Goal: Task Accomplishment & Management: Manage account settings

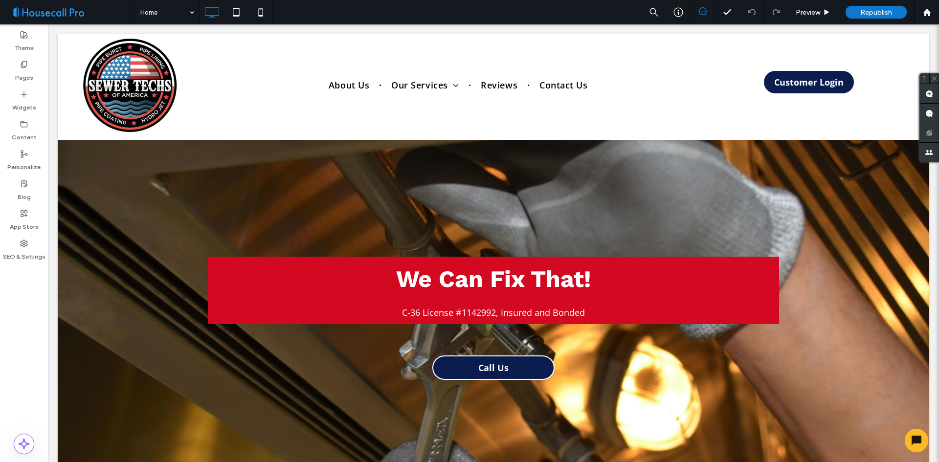
drag, startPoint x: 214, startPoint y: 260, endPoint x: 38, endPoint y: 310, distance: 183.2
click at [38, 310] on div "Theme Pages Widgets Content Personalize Blog App Store SEO & Settings" at bounding box center [24, 242] width 48 height 437
click at [23, 73] on label "Pages" at bounding box center [24, 75] width 18 height 14
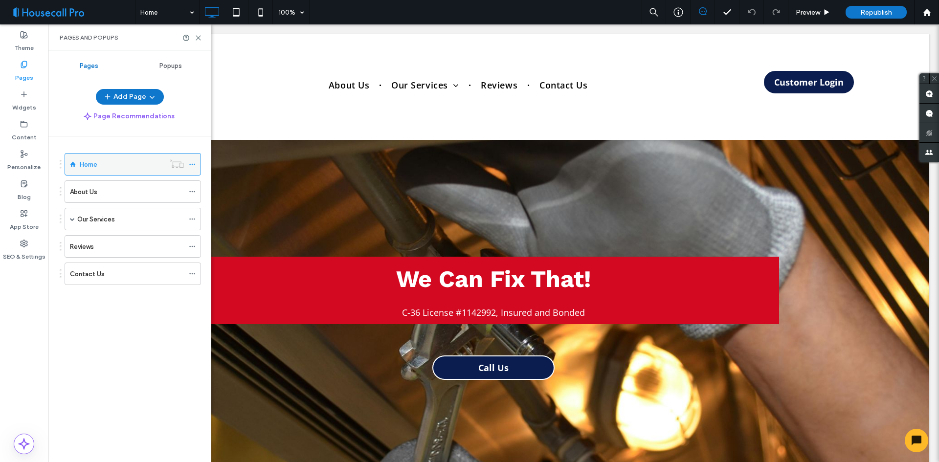
click at [192, 167] on icon at bounding box center [192, 164] width 7 height 7
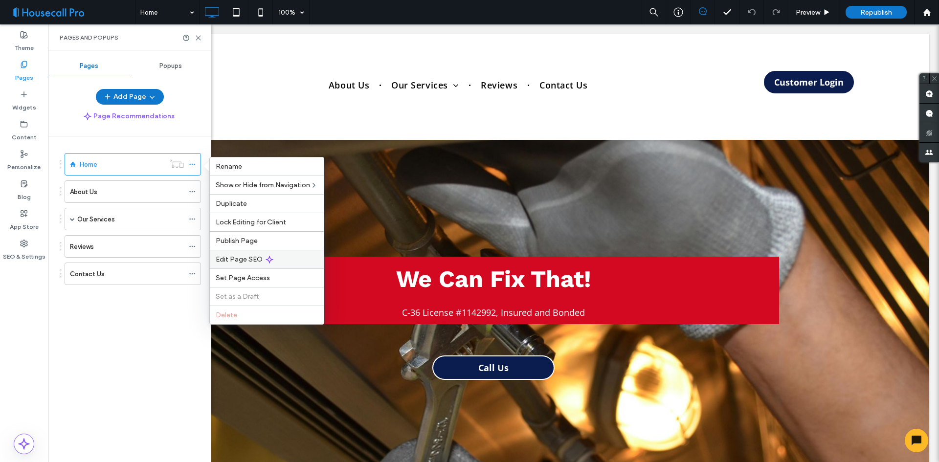
click at [253, 261] on span "Edit Page SEO" at bounding box center [239, 259] width 47 height 8
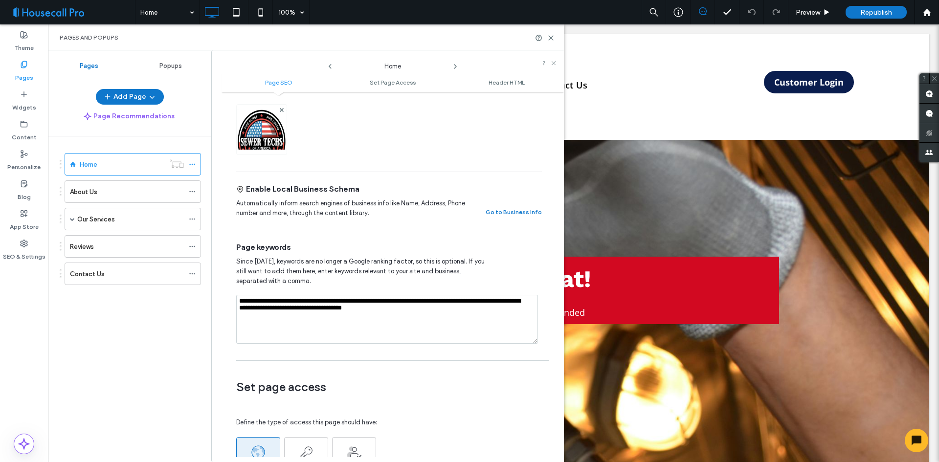
scroll to position [342, 0]
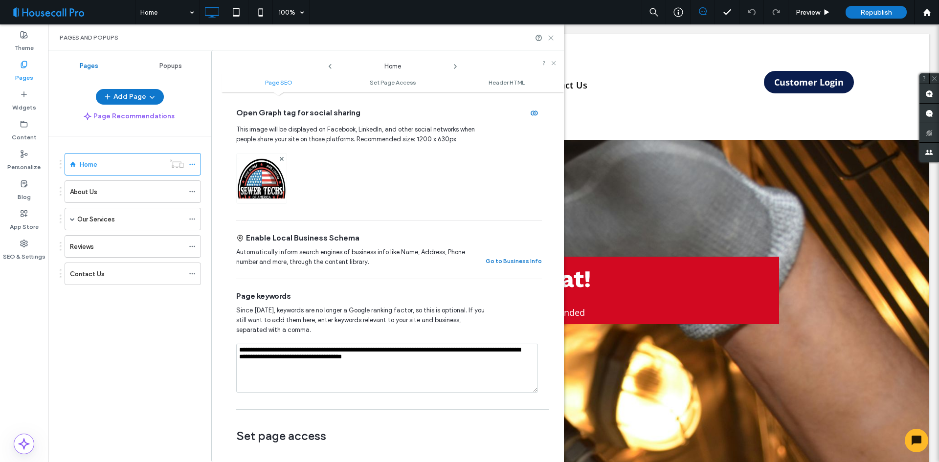
click at [551, 39] on icon at bounding box center [550, 37] width 7 height 7
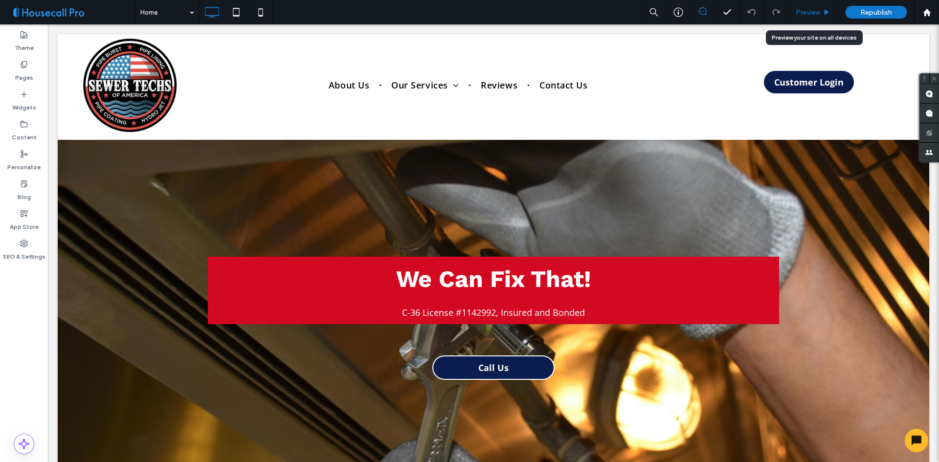
click at [818, 9] on span "Preview" at bounding box center [807, 12] width 24 height 8
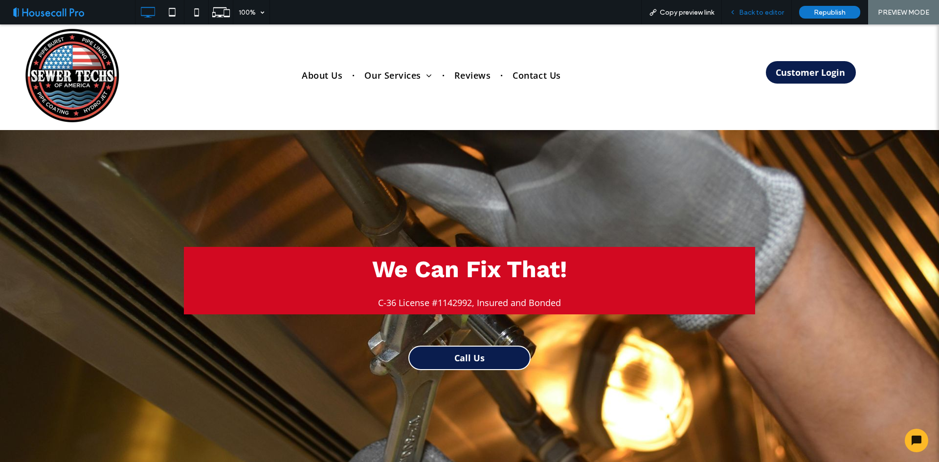
click at [764, 13] on span "Back to editor" at bounding box center [761, 12] width 45 height 8
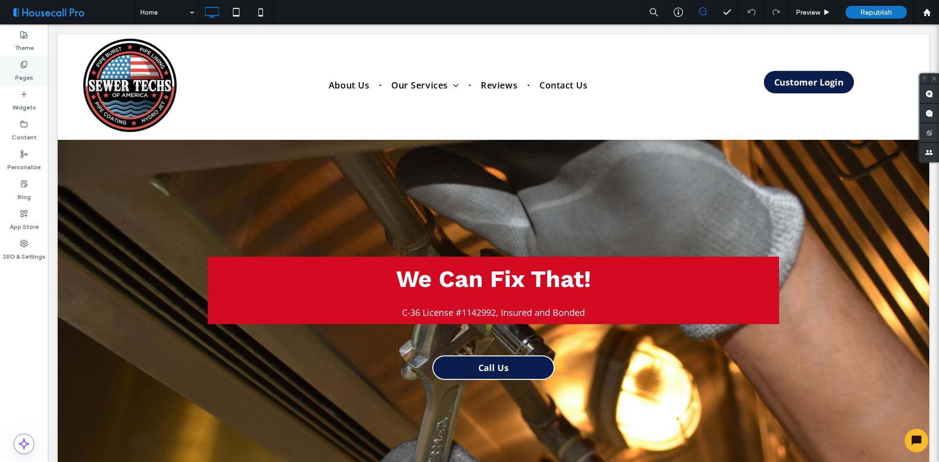
click at [28, 78] on label "Pages" at bounding box center [24, 75] width 18 height 14
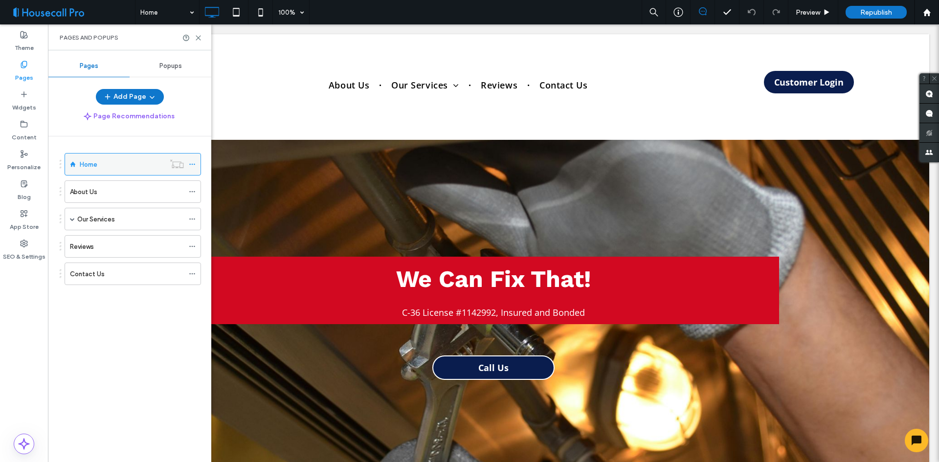
click at [192, 162] on icon at bounding box center [192, 164] width 7 height 7
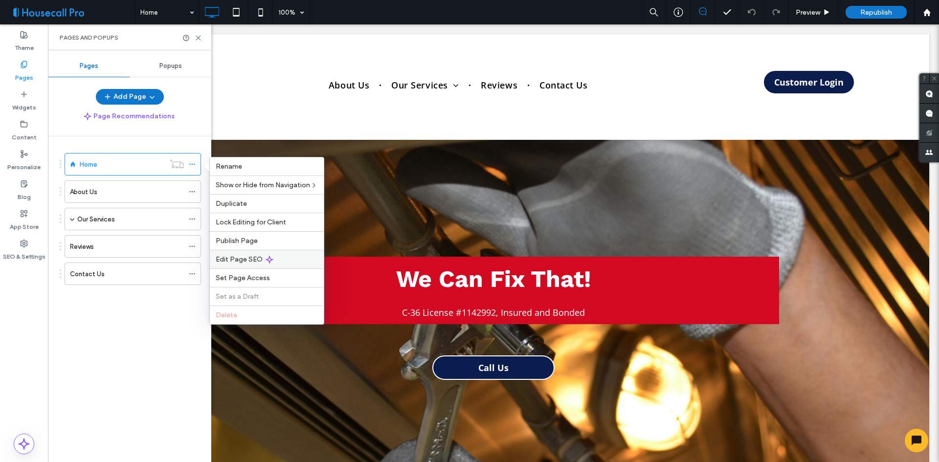
click at [263, 263] on div "Edit Page SEO" at bounding box center [267, 259] width 114 height 19
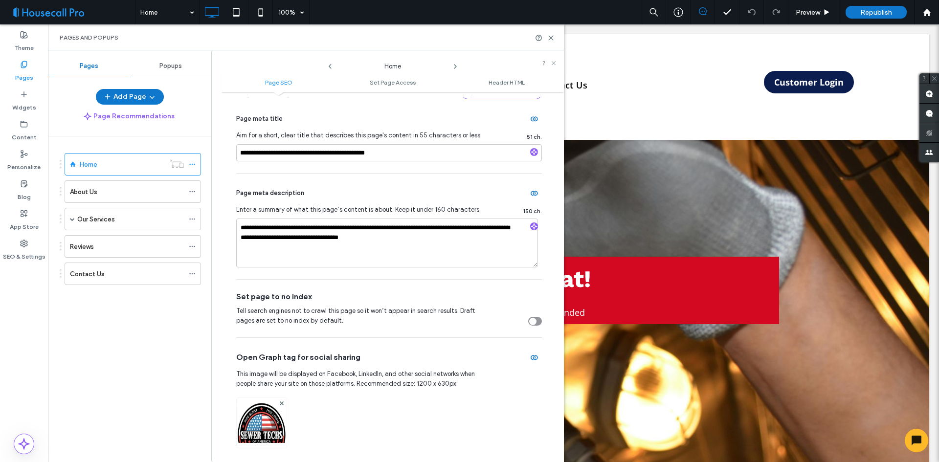
scroll to position [196, 0]
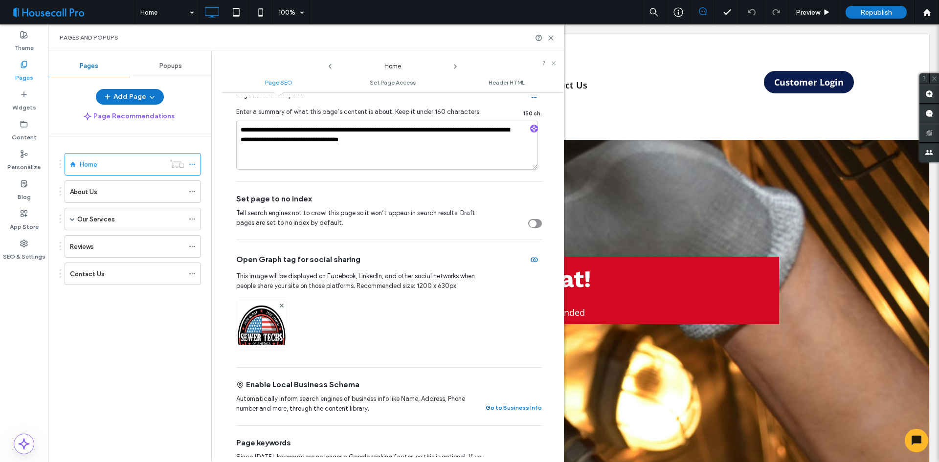
click at [266, 309] on img at bounding box center [262, 338] width 50 height 66
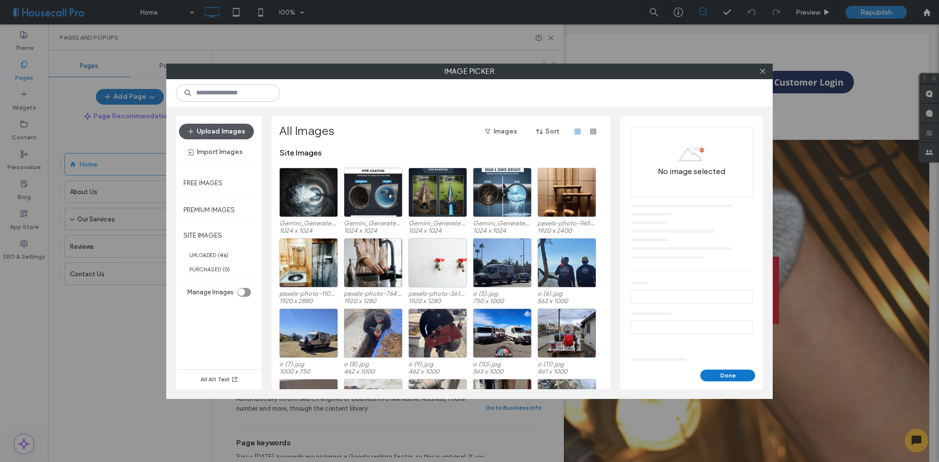
click at [220, 124] on button "Upload Images" at bounding box center [216, 132] width 75 height 16
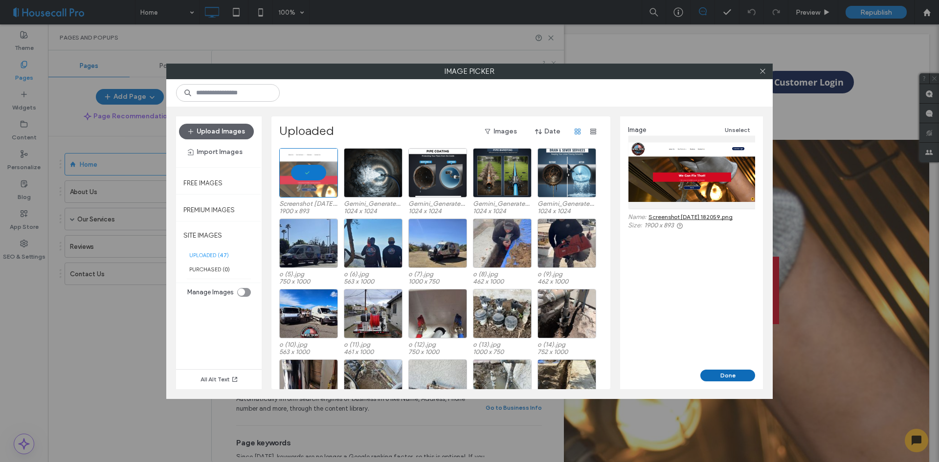
click at [737, 373] on button "Done" at bounding box center [727, 376] width 55 height 12
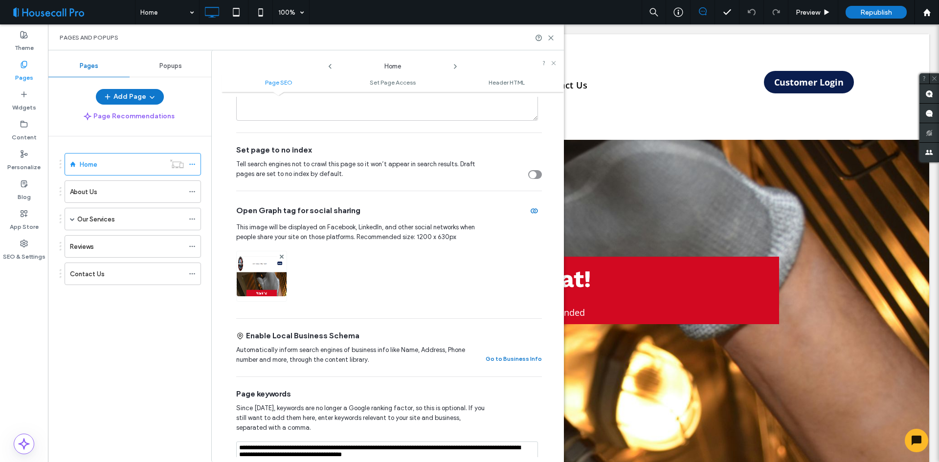
scroll to position [293, 0]
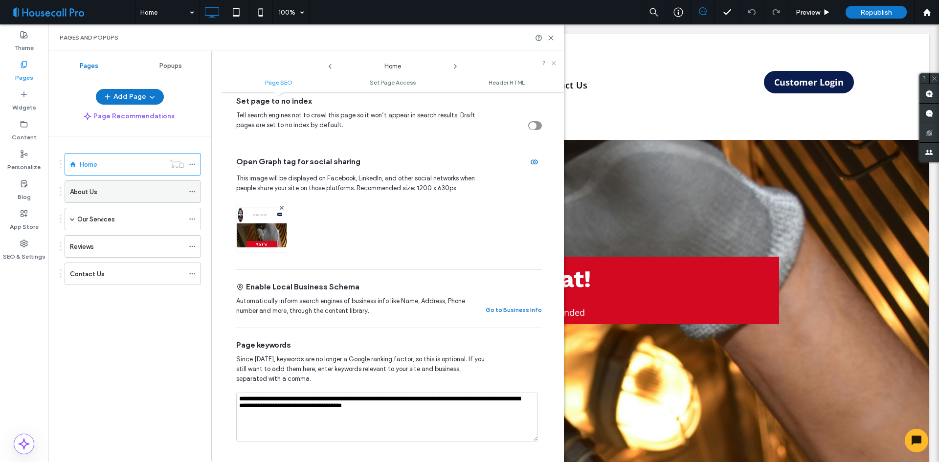
click at [192, 194] on icon at bounding box center [192, 191] width 7 height 7
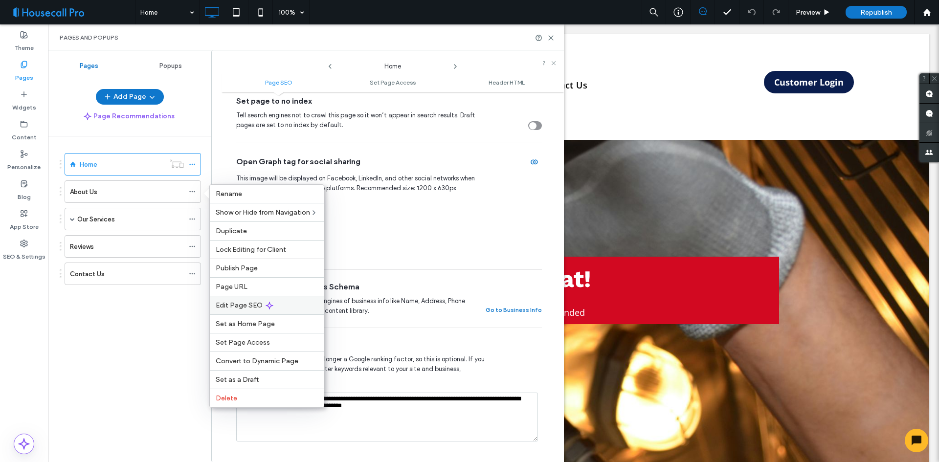
click at [259, 309] on div "Edit Page SEO" at bounding box center [267, 305] width 114 height 19
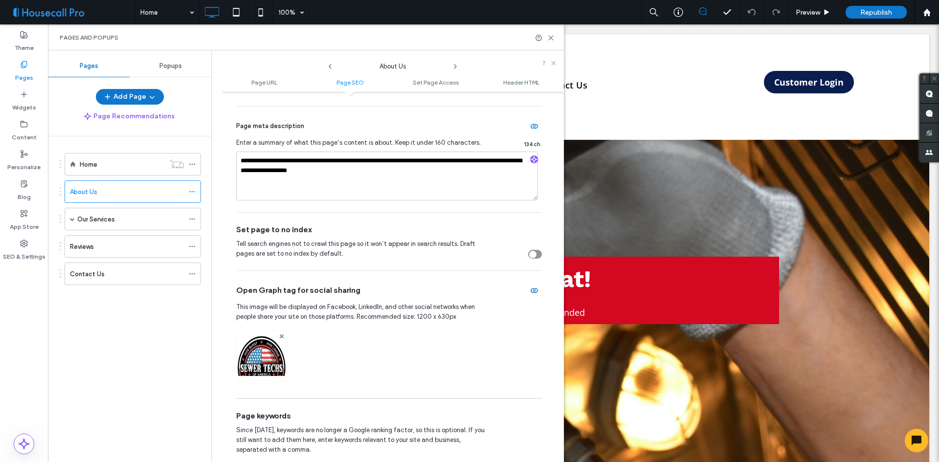
scroll to position [342, 0]
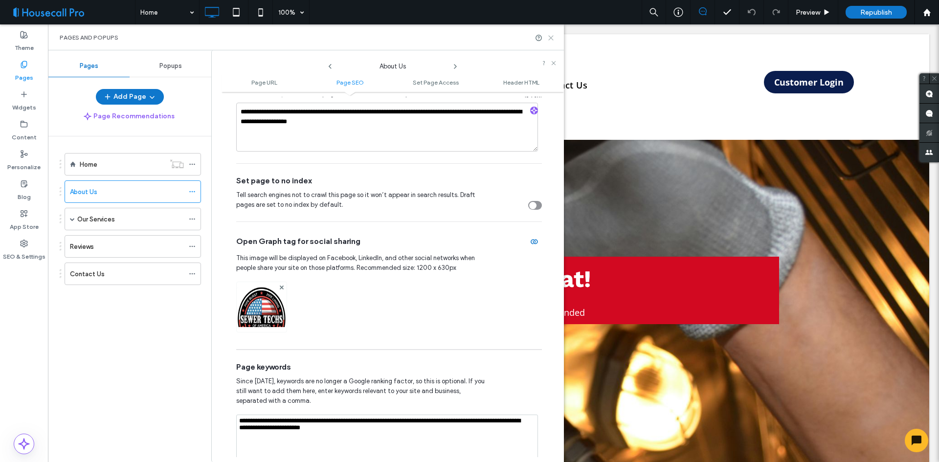
click at [550, 39] on icon at bounding box center [550, 37] width 7 height 7
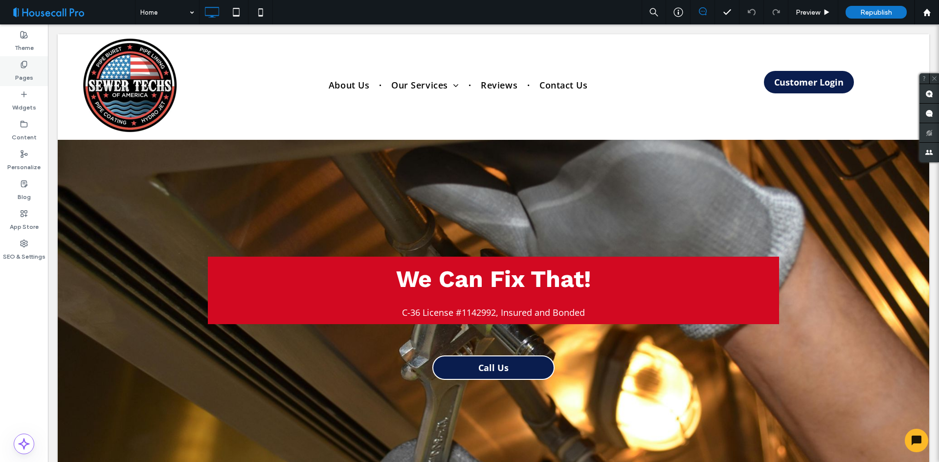
click at [27, 74] on label "Pages" at bounding box center [24, 75] width 18 height 14
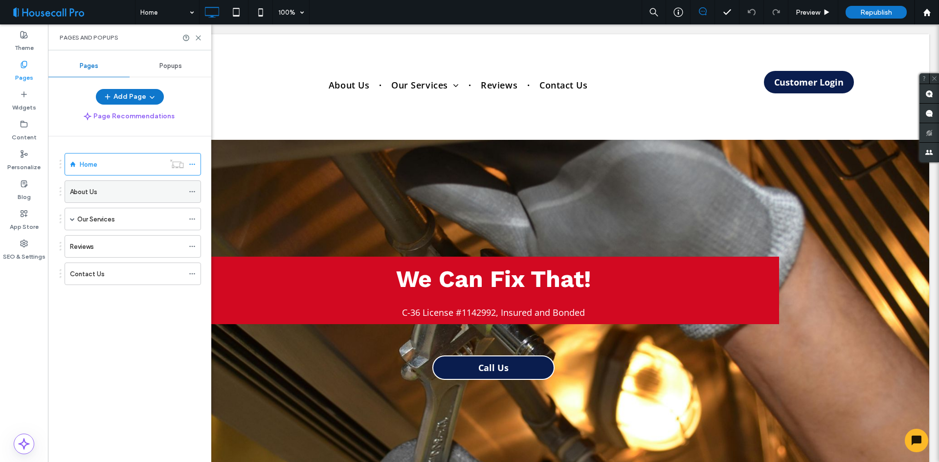
click at [121, 193] on div "About Us" at bounding box center [127, 192] width 114 height 10
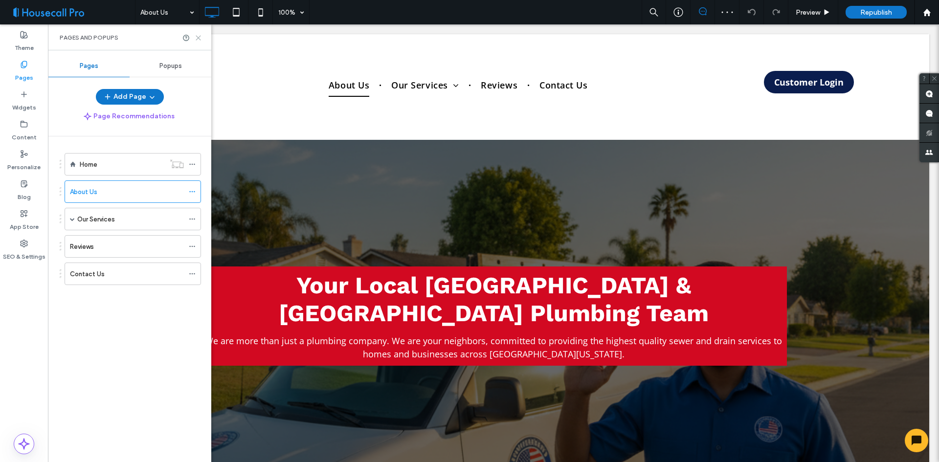
click at [198, 35] on icon at bounding box center [198, 37] width 7 height 7
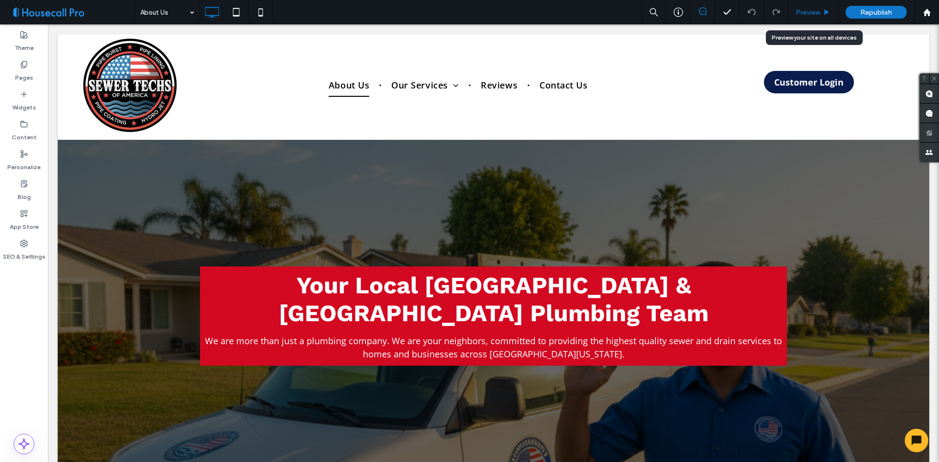
click at [823, 14] on icon at bounding box center [826, 12] width 7 height 7
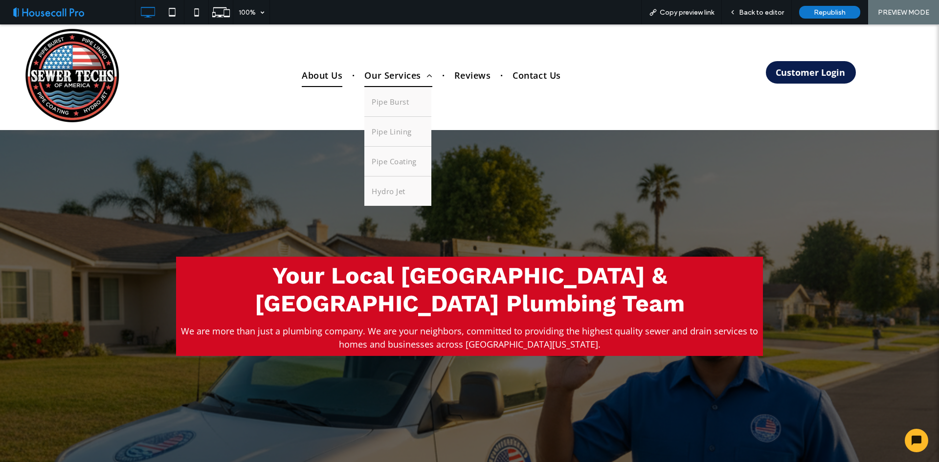
click at [379, 74] on span "Our Services" at bounding box center [397, 75] width 67 height 23
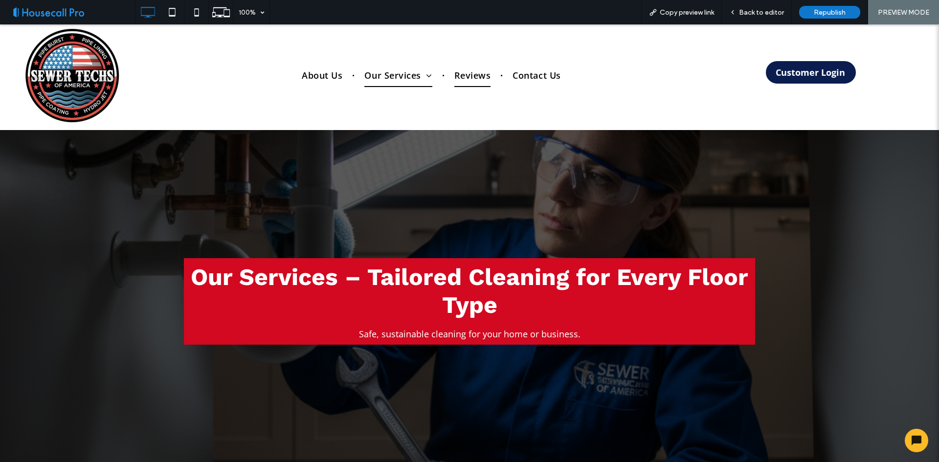
click at [465, 76] on span "Reviews" at bounding box center [472, 75] width 37 height 23
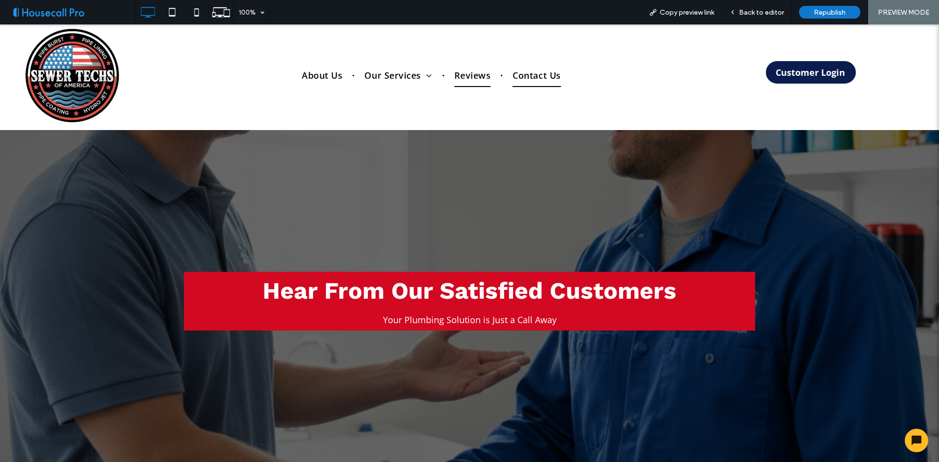
click at [521, 79] on span "Contact Us" at bounding box center [536, 75] width 48 height 23
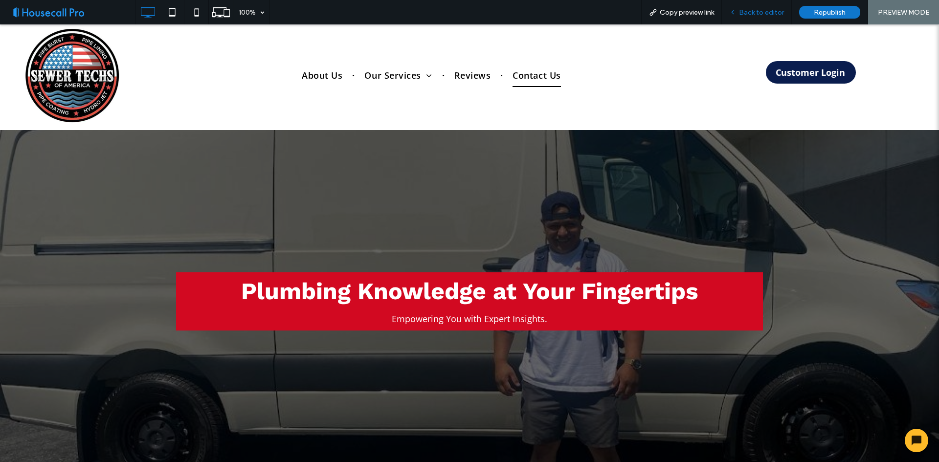
click at [743, 17] on div "Back to editor" at bounding box center [756, 12] width 70 height 24
click at [754, 12] on span "Back to editor" at bounding box center [761, 12] width 45 height 8
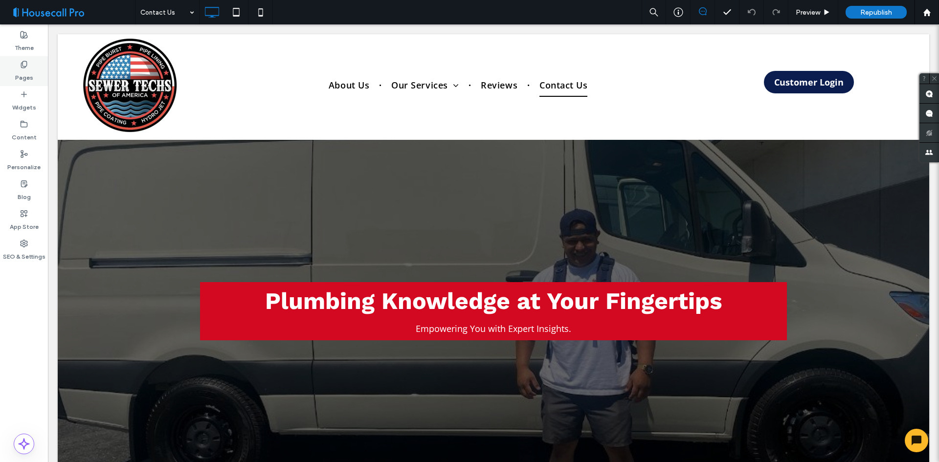
click at [23, 68] on icon at bounding box center [24, 65] width 8 height 8
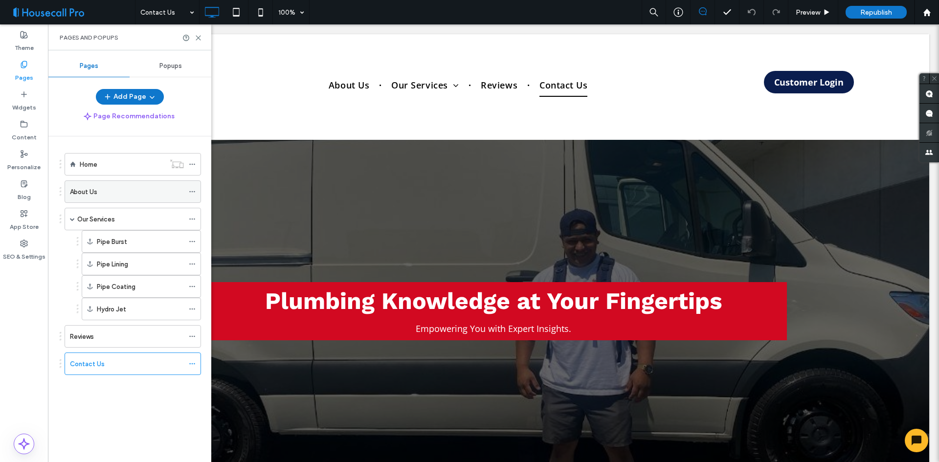
click at [191, 190] on icon at bounding box center [192, 191] width 7 height 7
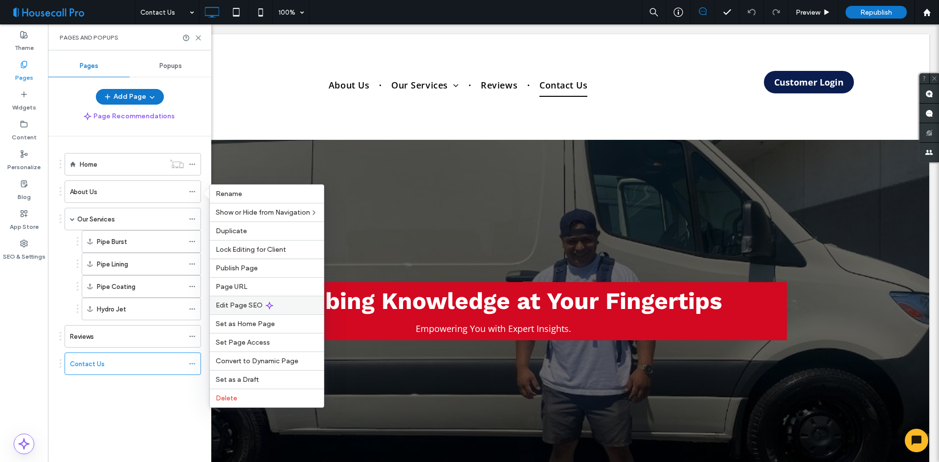
click at [269, 308] on icon at bounding box center [269, 306] width 8 height 8
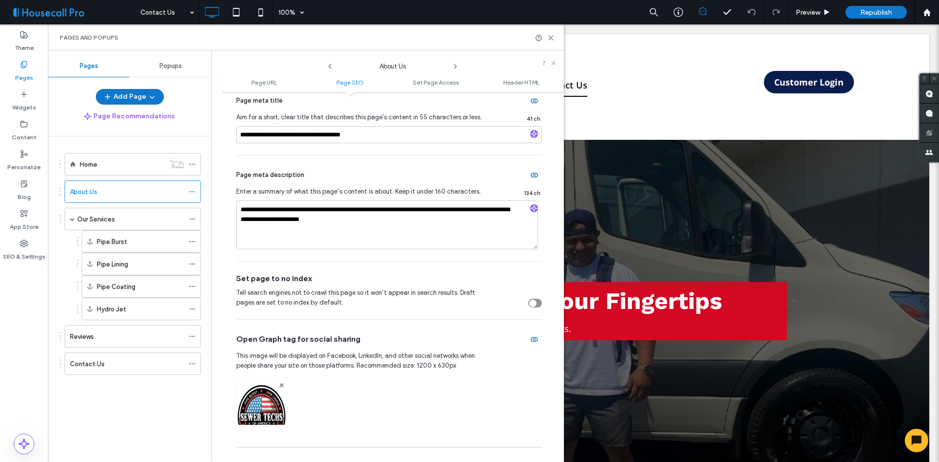
scroll to position [293, 0]
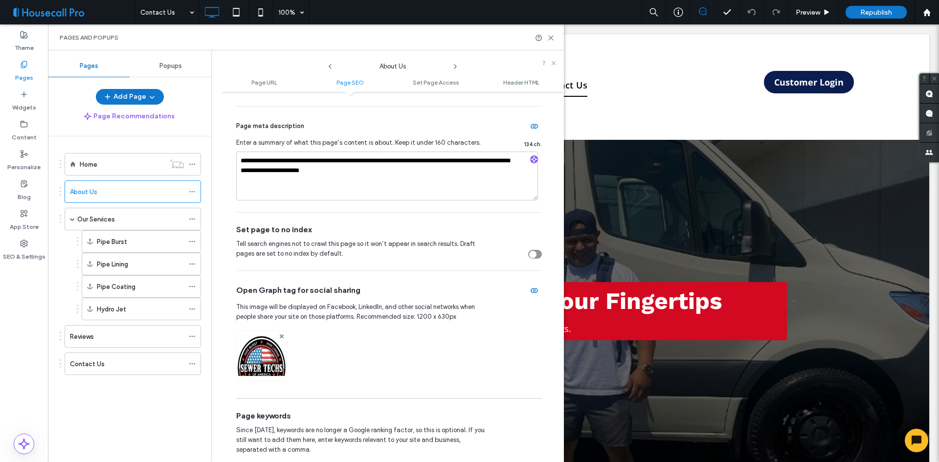
click at [268, 359] on img at bounding box center [262, 369] width 50 height 66
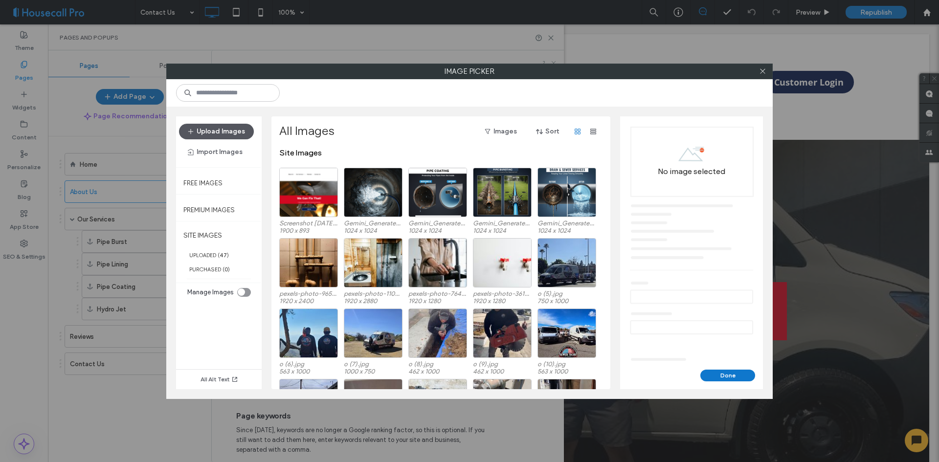
click at [214, 131] on button "Upload Images" at bounding box center [216, 132] width 75 height 16
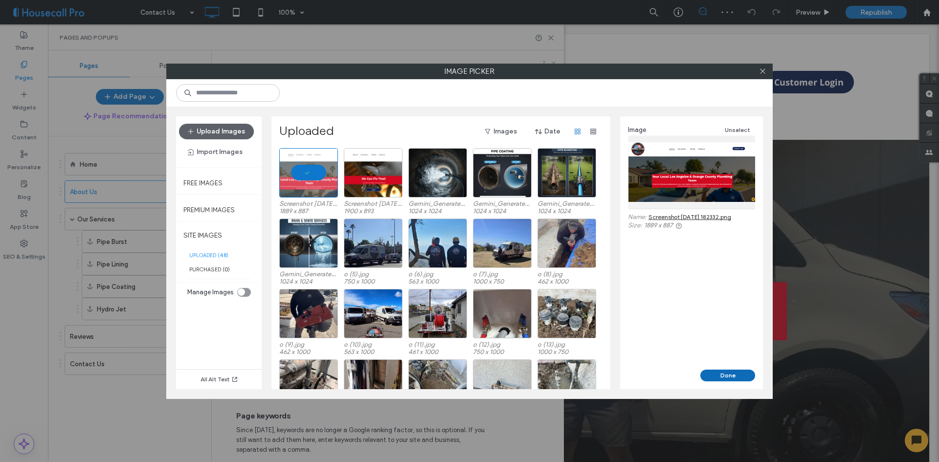
click at [732, 378] on button "Done" at bounding box center [727, 376] width 55 height 12
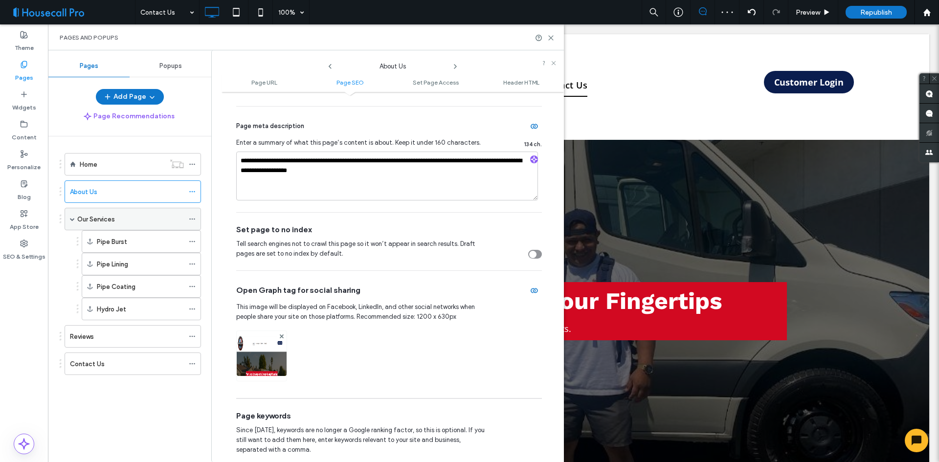
click at [195, 220] on icon at bounding box center [192, 219] width 7 height 7
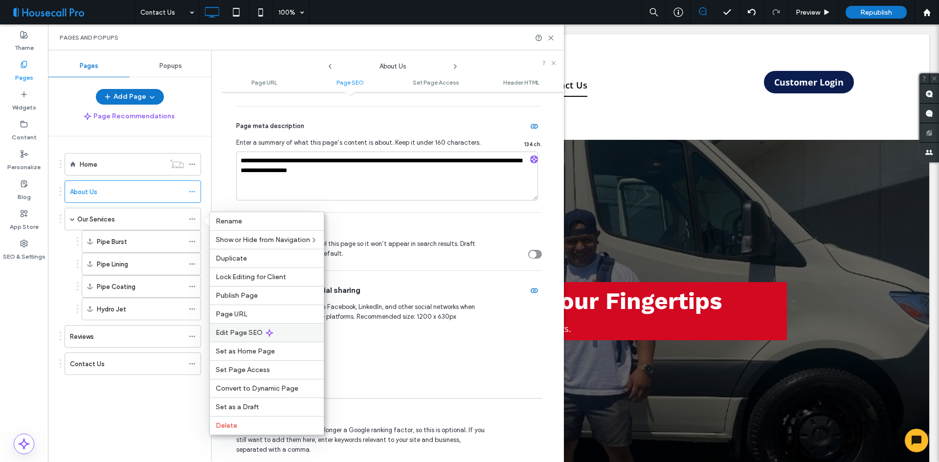
click at [286, 337] on div "Edit Page SEO" at bounding box center [267, 332] width 114 height 19
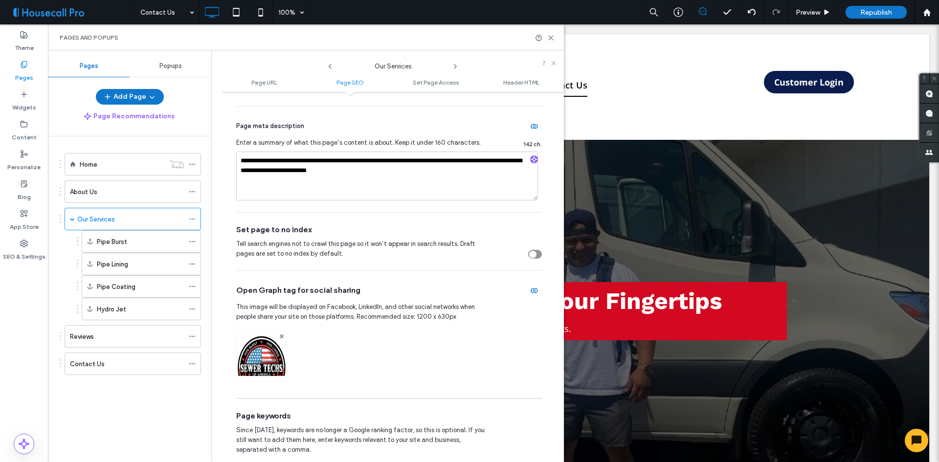
click at [265, 357] on img at bounding box center [262, 369] width 50 height 66
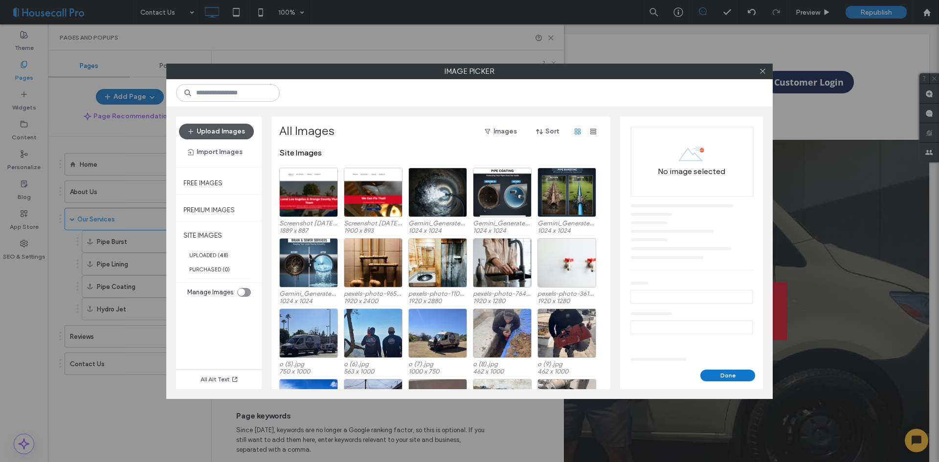
click at [219, 134] on button "Upload Images" at bounding box center [216, 132] width 75 height 16
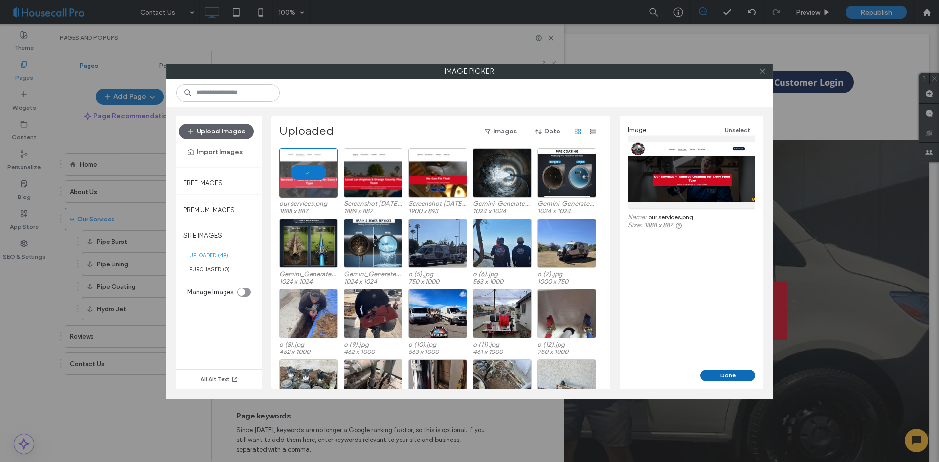
click at [722, 376] on button "Done" at bounding box center [727, 376] width 55 height 12
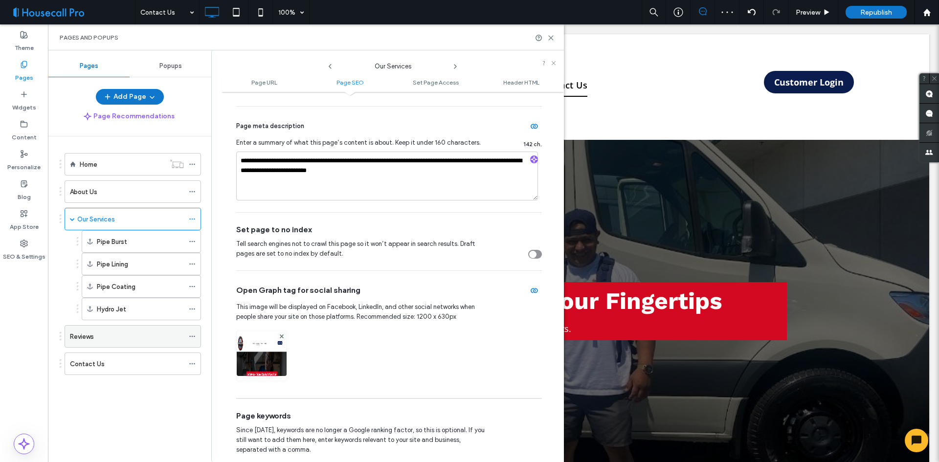
click at [193, 336] on icon at bounding box center [192, 336] width 7 height 7
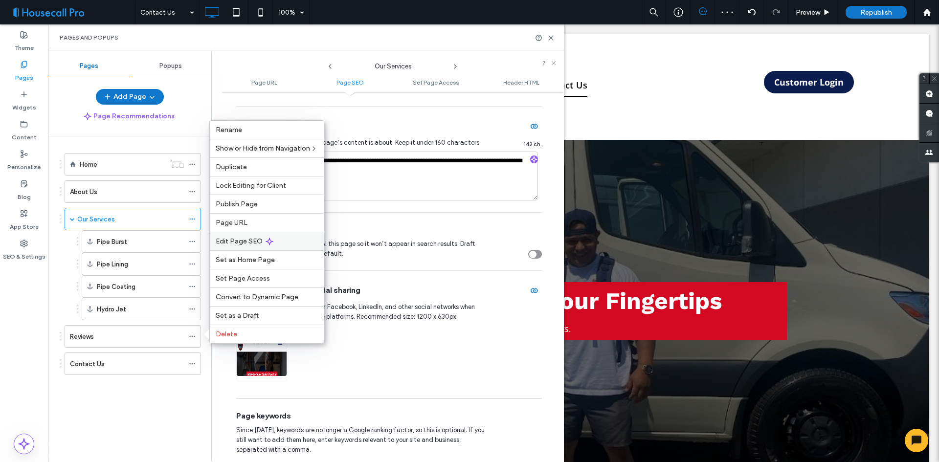
click at [253, 245] on span "Edit Page SEO" at bounding box center [239, 241] width 47 height 8
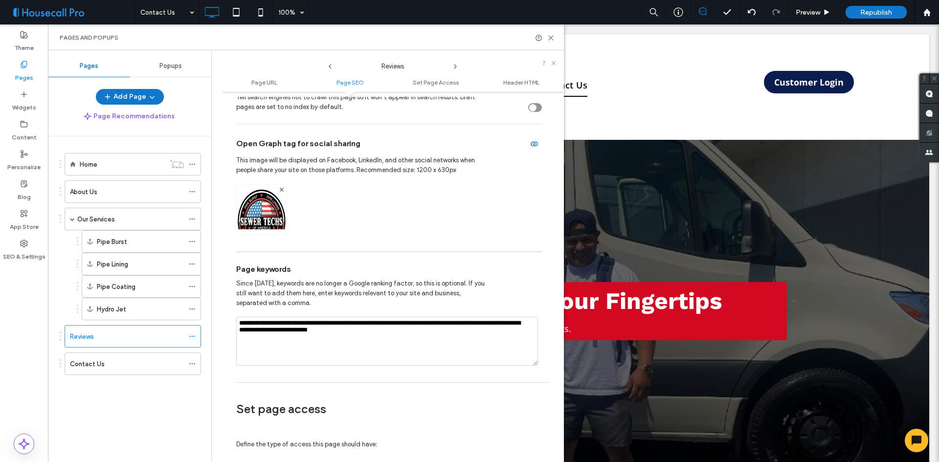
scroll to position [342, 0]
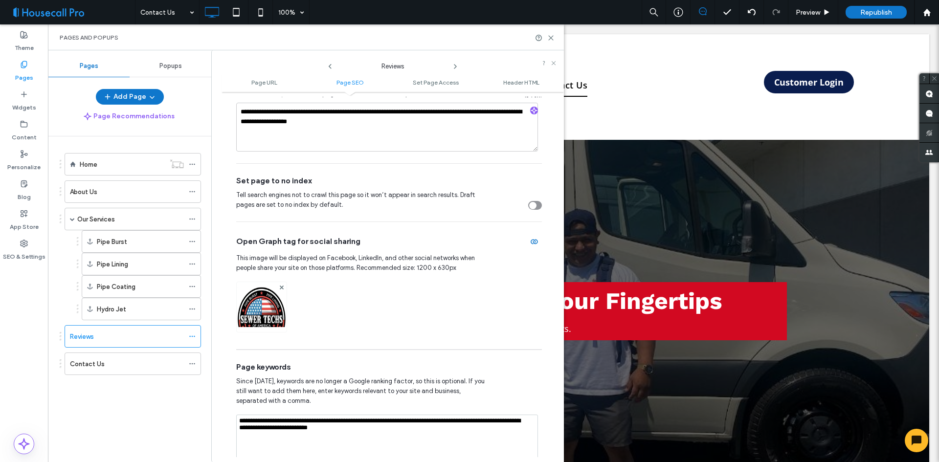
click at [274, 310] on img at bounding box center [262, 320] width 50 height 66
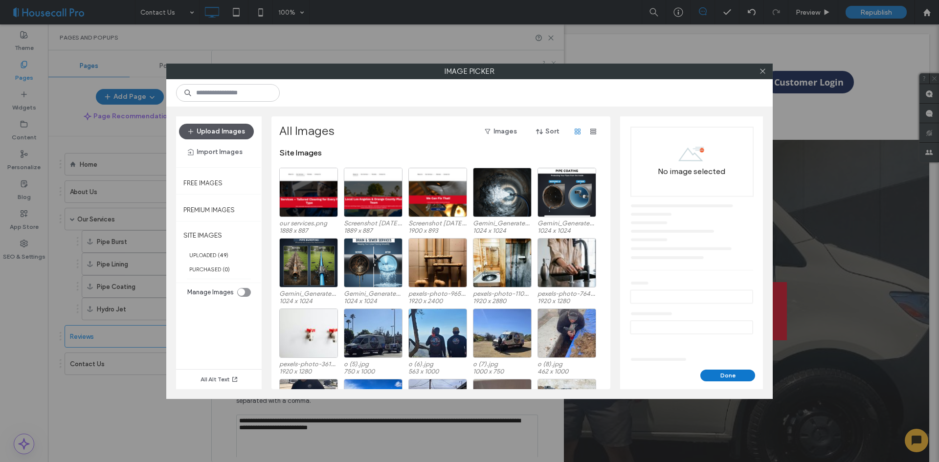
click at [210, 129] on button "Upload Images" at bounding box center [216, 132] width 75 height 16
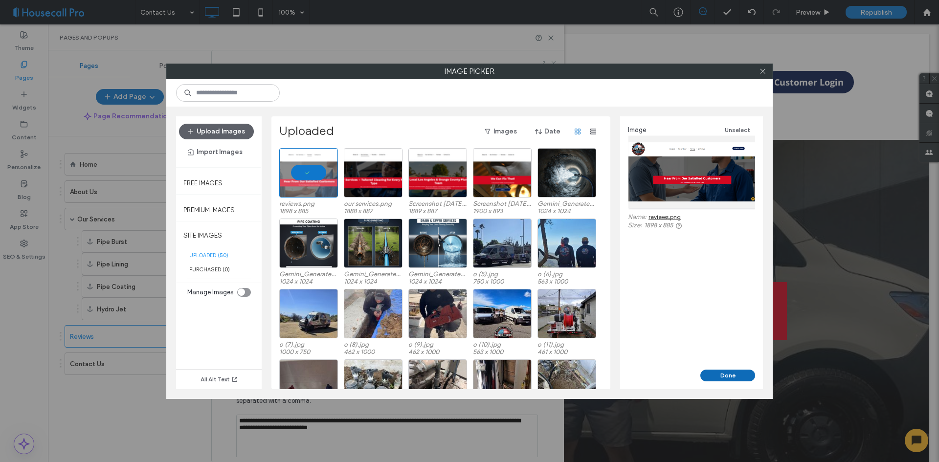
click at [728, 375] on button "Done" at bounding box center [727, 376] width 55 height 12
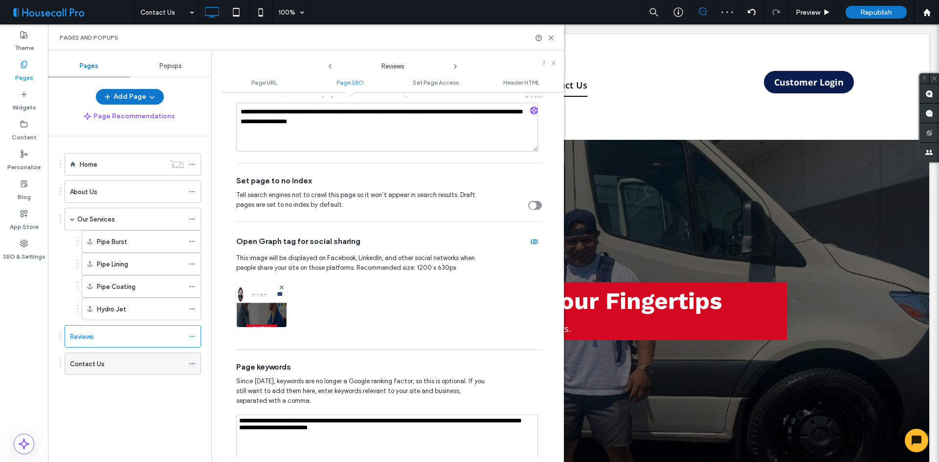
click at [191, 365] on icon at bounding box center [192, 363] width 7 height 7
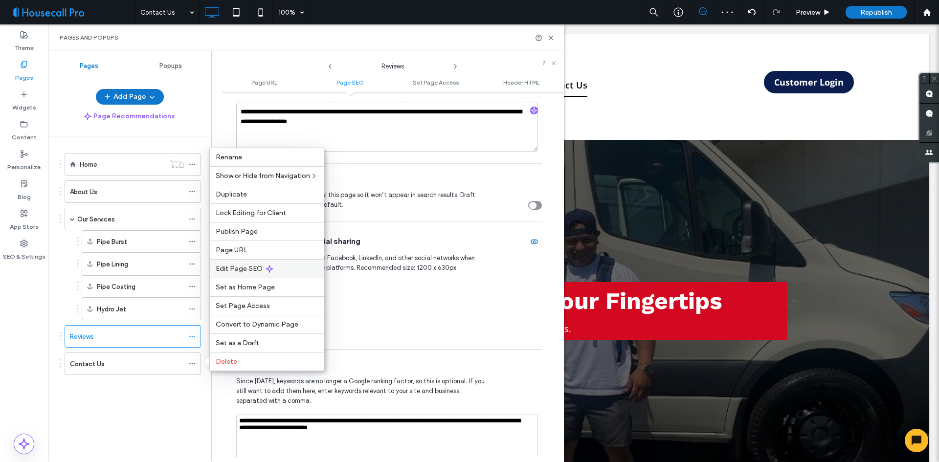
click at [246, 272] on span "Edit Page SEO" at bounding box center [239, 268] width 47 height 8
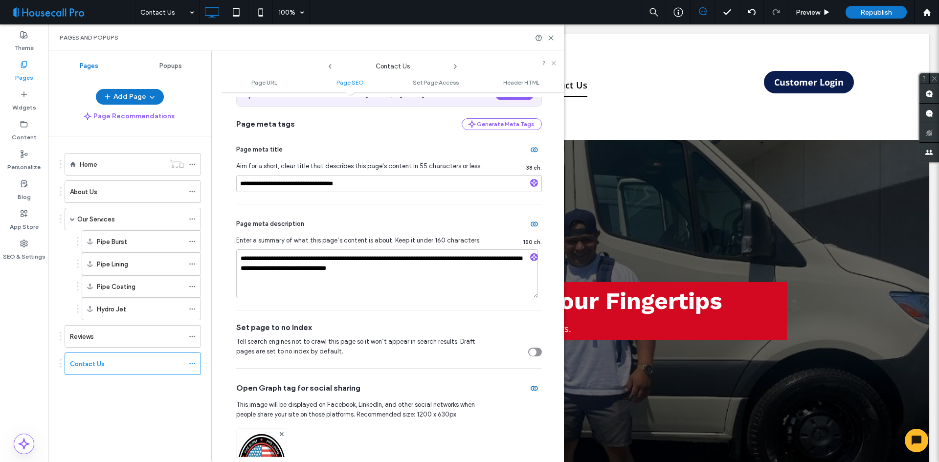
scroll to position [293, 0]
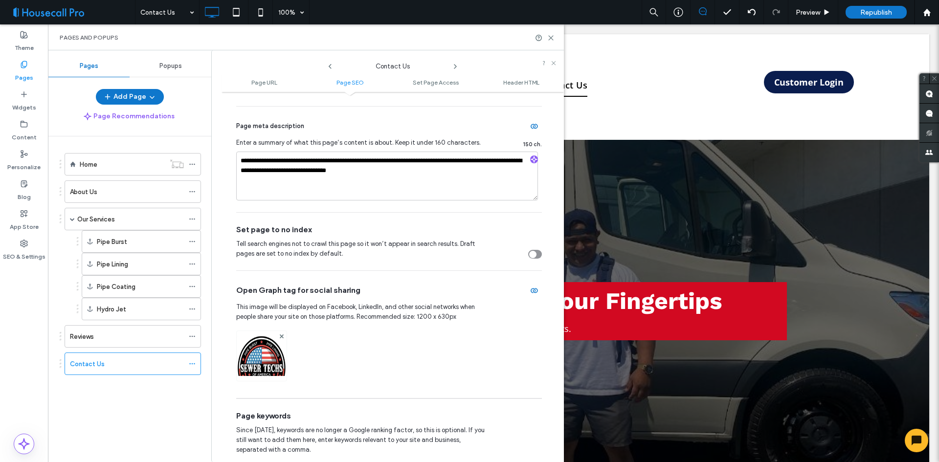
click at [259, 357] on img at bounding box center [262, 369] width 50 height 66
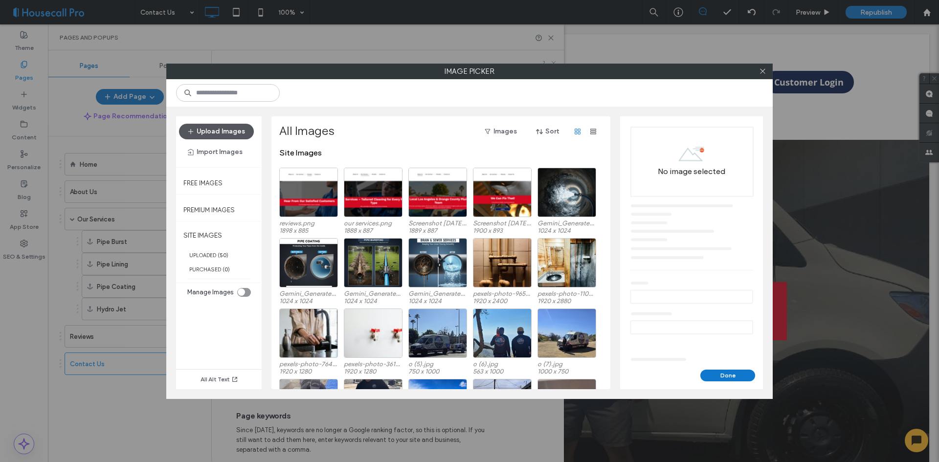
click at [231, 131] on button "Upload Images" at bounding box center [216, 132] width 75 height 16
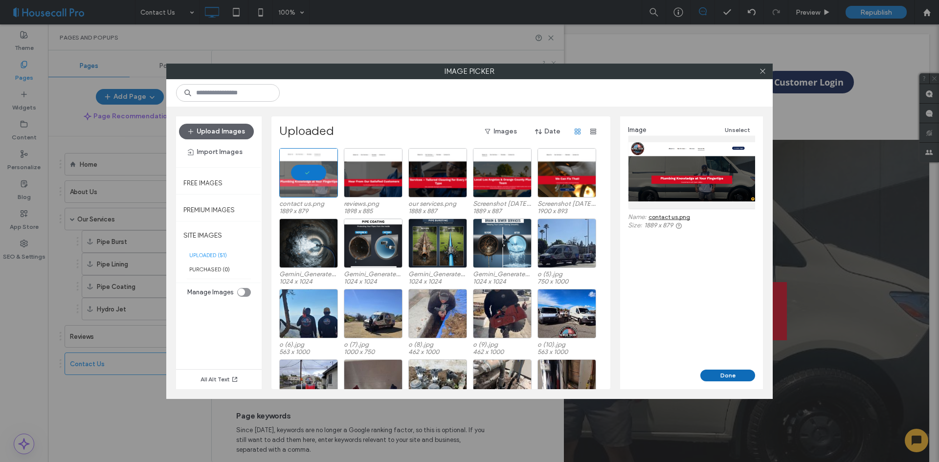
click at [721, 375] on button "Done" at bounding box center [727, 376] width 55 height 12
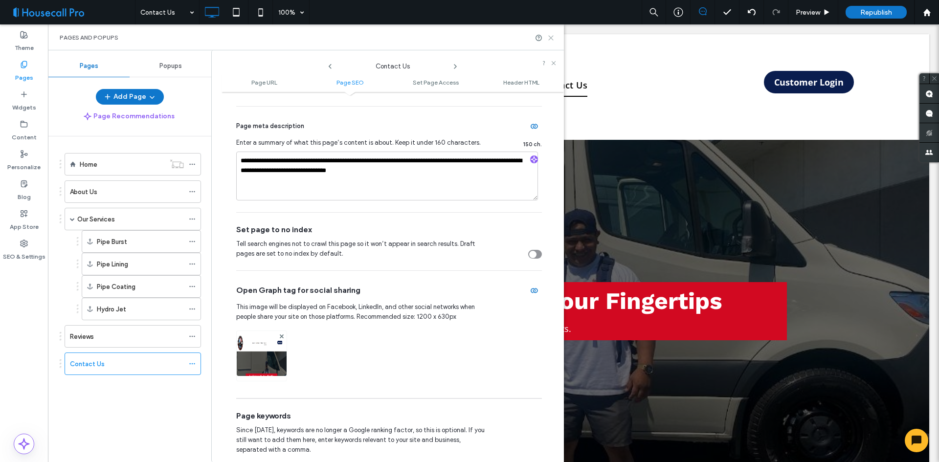
click at [552, 38] on icon at bounding box center [550, 37] width 7 height 7
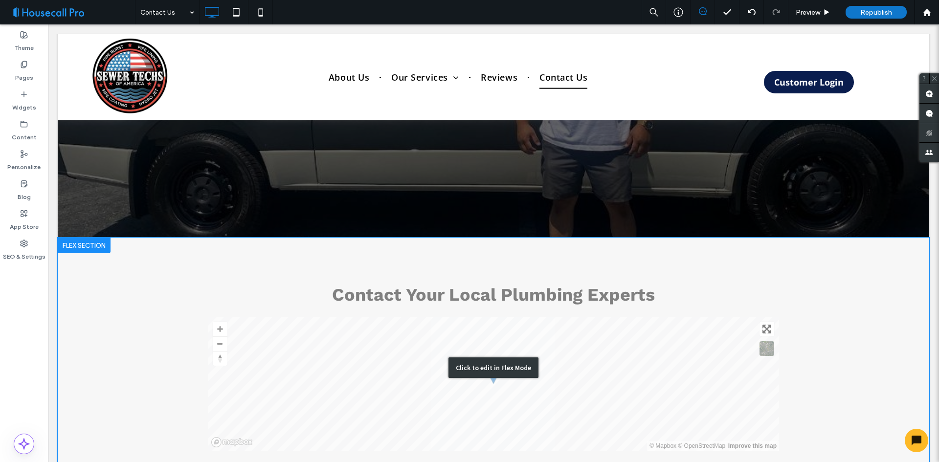
scroll to position [0, 0]
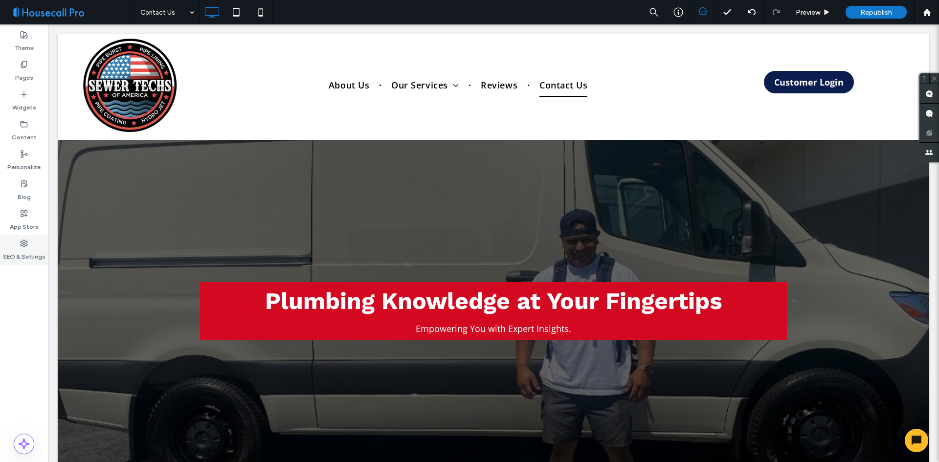
click at [26, 248] on label "SEO & Settings" at bounding box center [24, 254] width 43 height 14
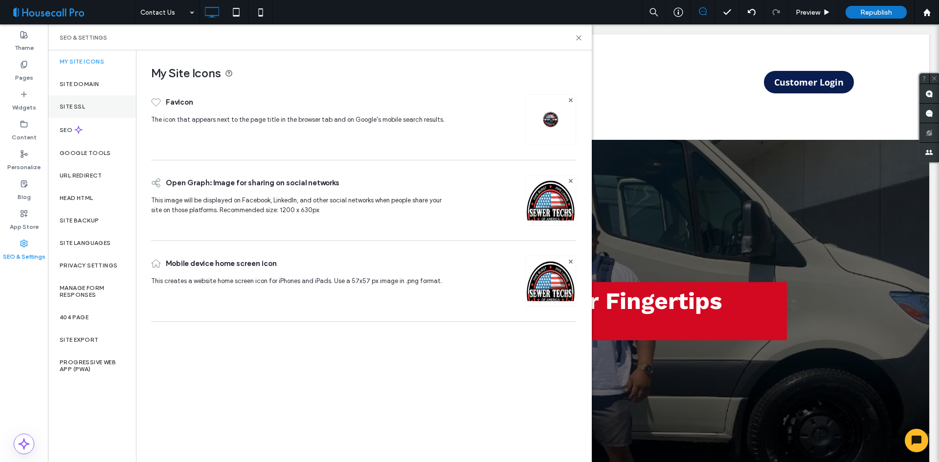
click at [78, 116] on div "Site SSL" at bounding box center [92, 106] width 88 height 22
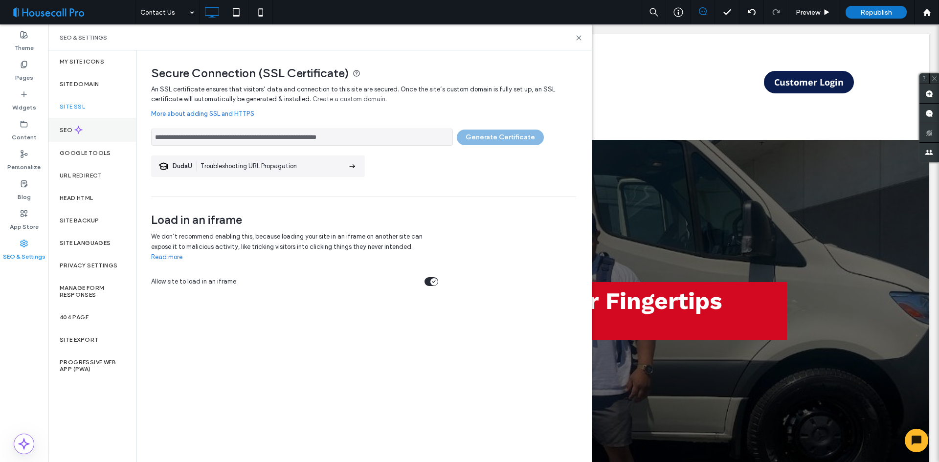
click at [81, 128] on icon at bounding box center [78, 130] width 8 height 8
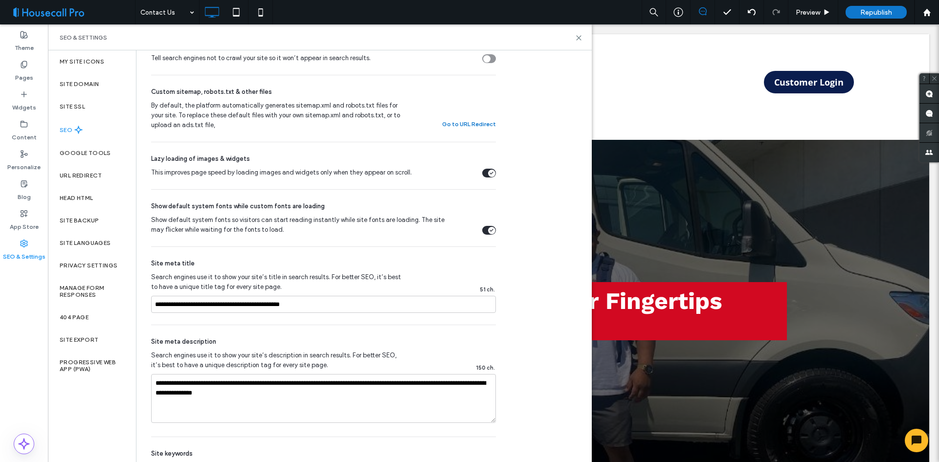
scroll to position [391, 0]
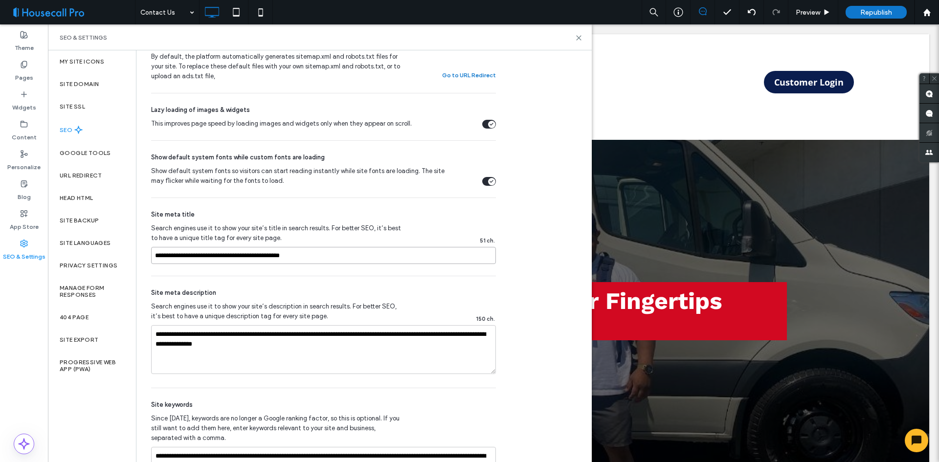
click at [220, 259] on input "**********" at bounding box center [323, 255] width 345 height 17
click at [219, 258] on input "**********" at bounding box center [323, 255] width 345 height 17
click at [25, 64] on icon at bounding box center [24, 65] width 8 height 8
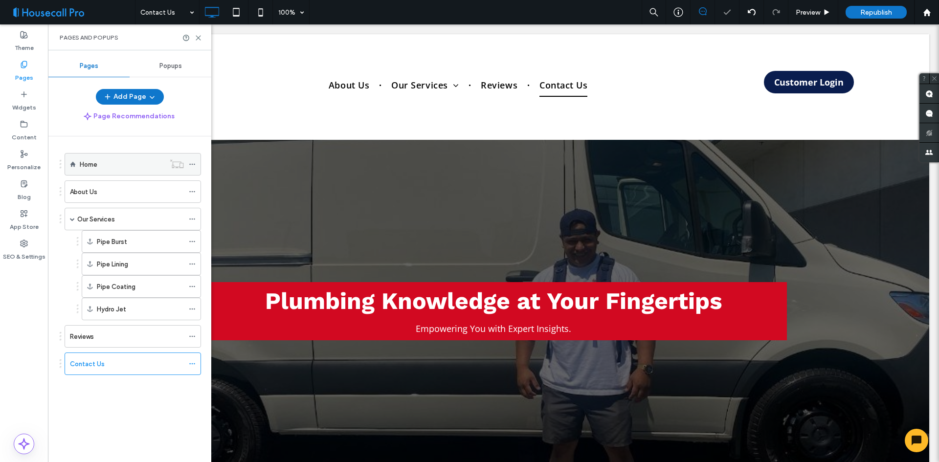
click at [194, 168] on span at bounding box center [192, 164] width 7 height 15
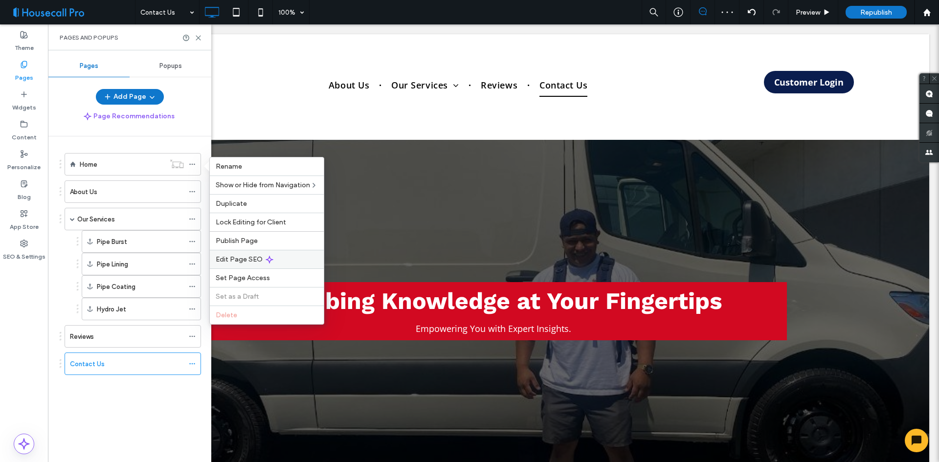
click at [250, 254] on div "Edit Page SEO" at bounding box center [267, 259] width 114 height 19
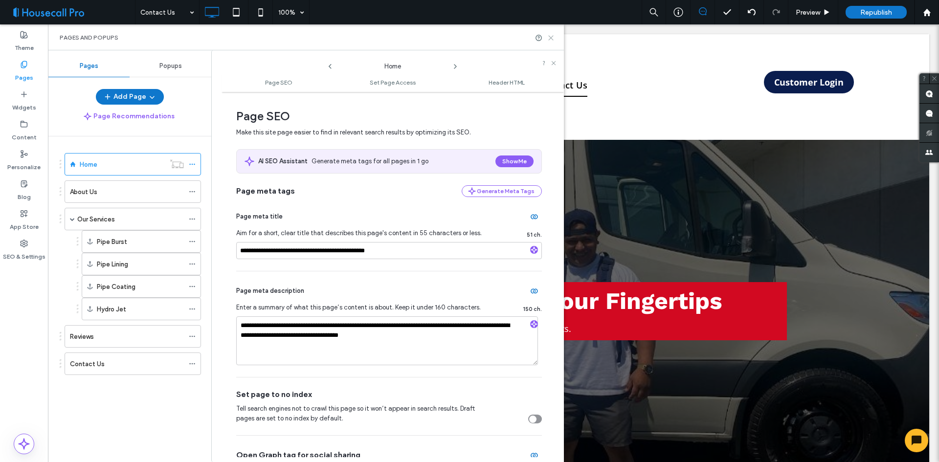
click at [551, 38] on icon at bounding box center [550, 37] width 7 height 7
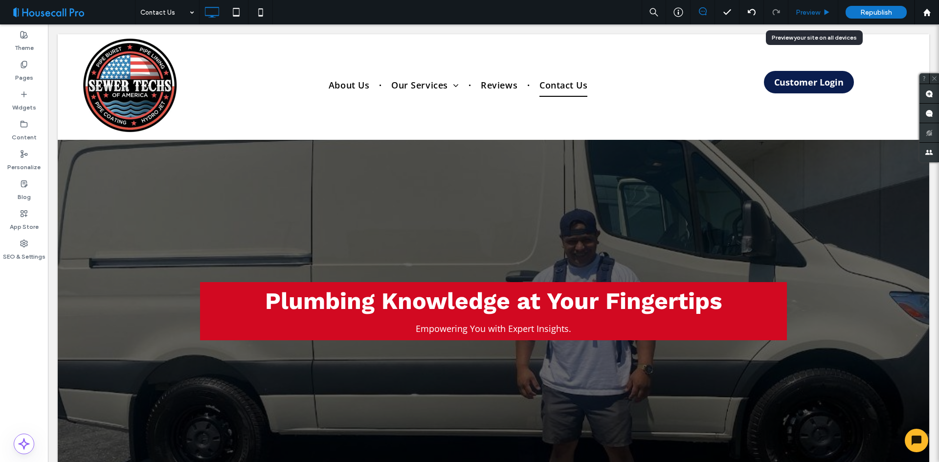
click at [815, 13] on span "Preview" at bounding box center [807, 12] width 24 height 8
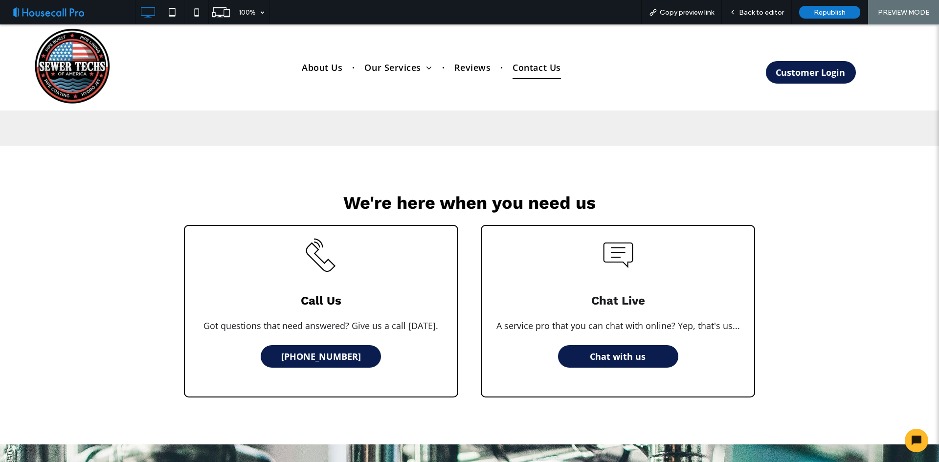
scroll to position [733, 0]
